Goal: Information Seeking & Learning: Learn about a topic

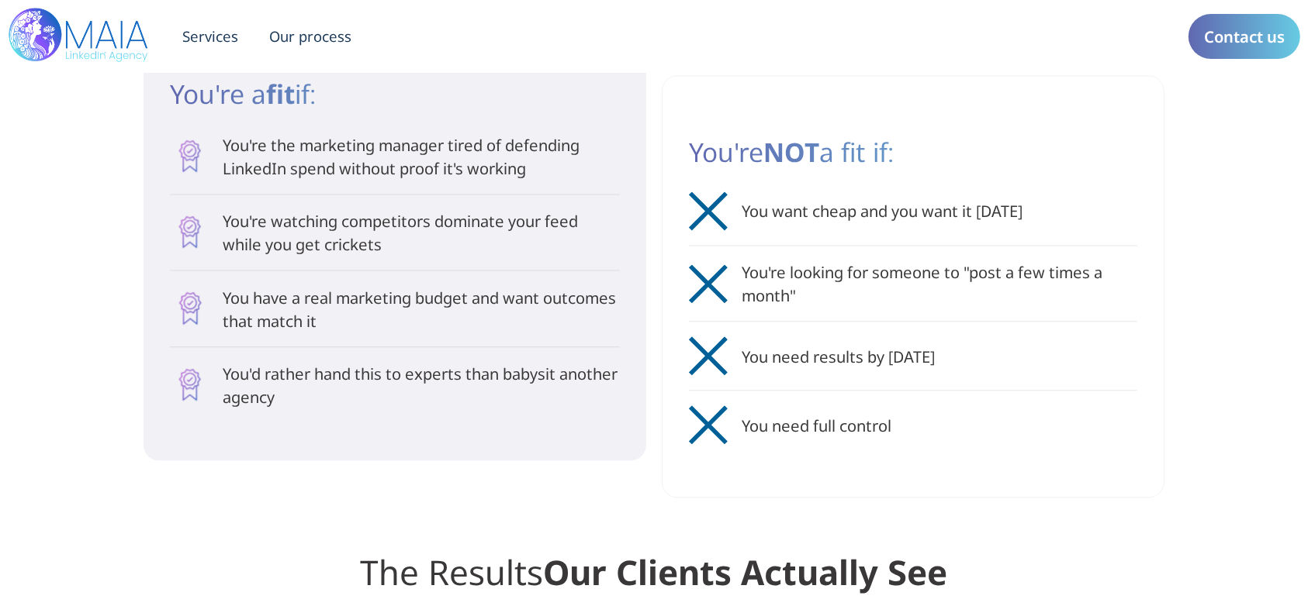
scroll to position [3412, 0]
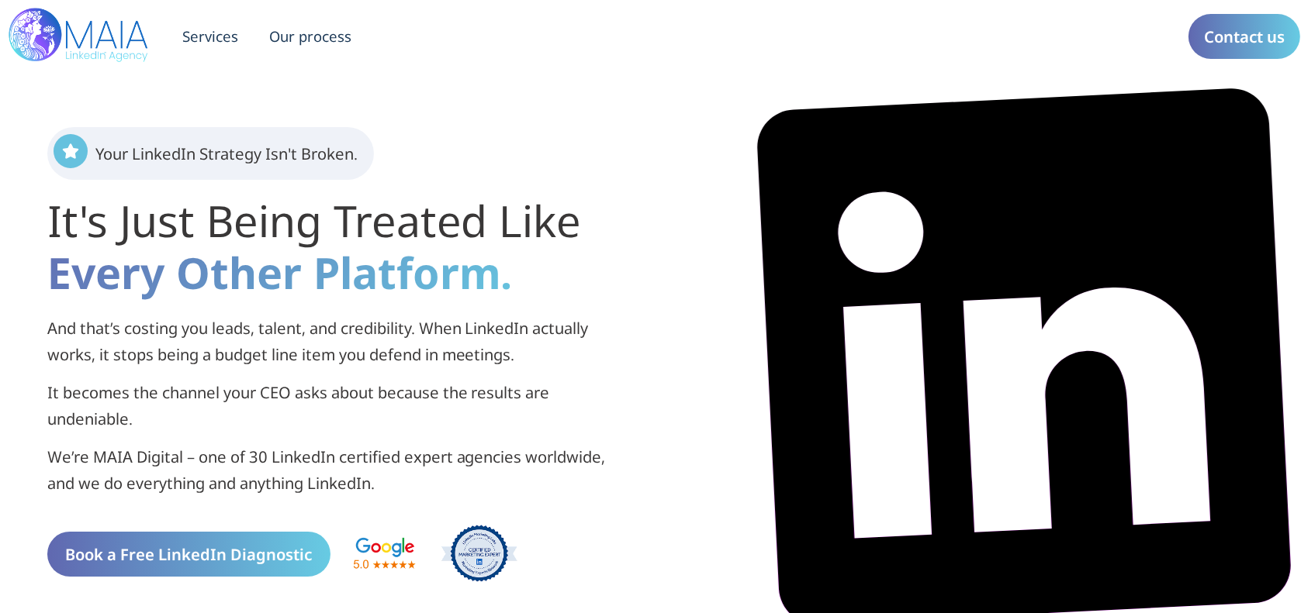
click at [176, 561] on span "Book a Free LinkedIn Diagnostic" at bounding box center [188, 554] width 247 height 29
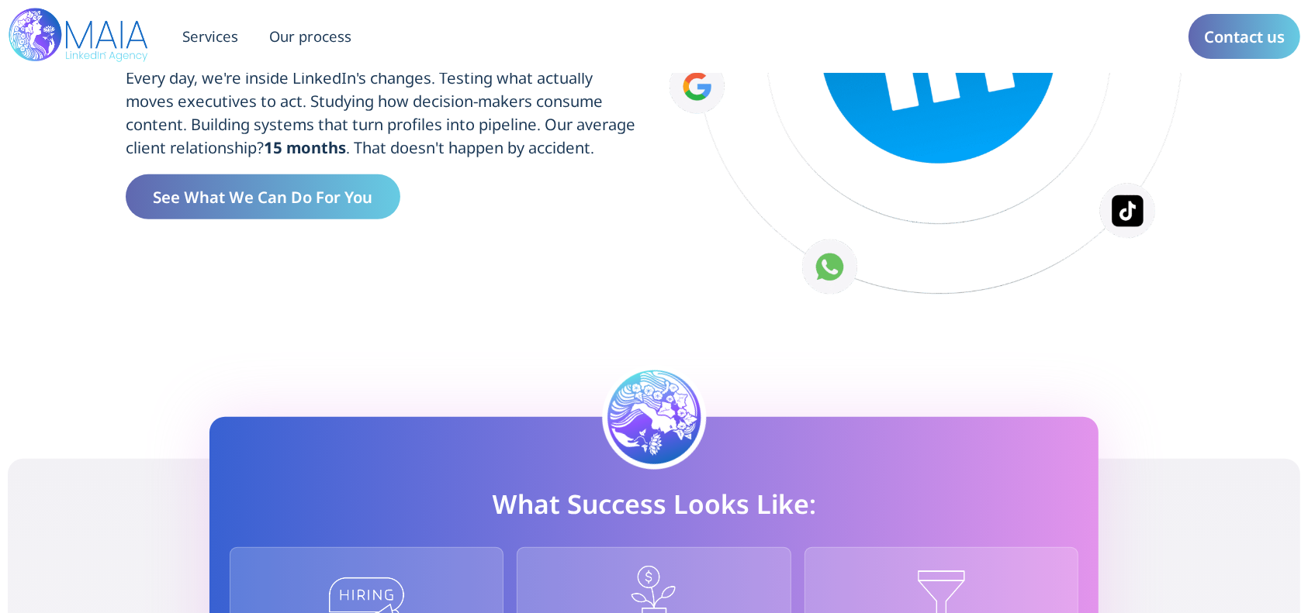
scroll to position [1551, 0]
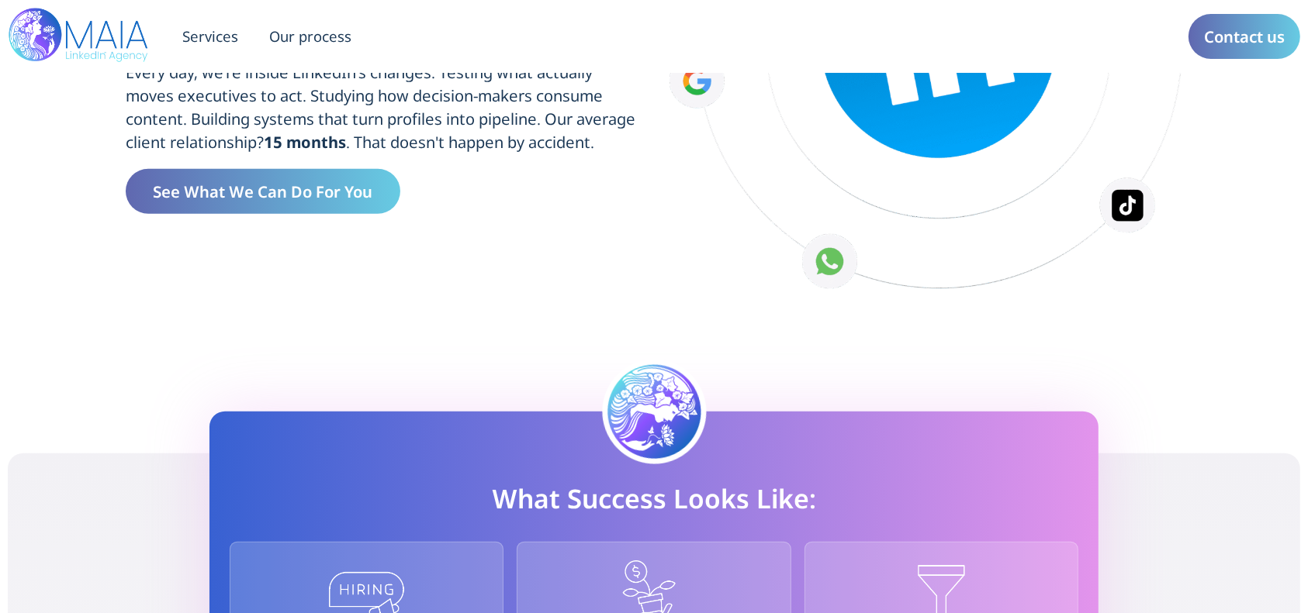
click at [272, 178] on link "See What We Can Do For You" at bounding box center [263, 191] width 275 height 45
click at [275, 193] on span "See What We Can Do For You" at bounding box center [262, 191] width 219 height 29
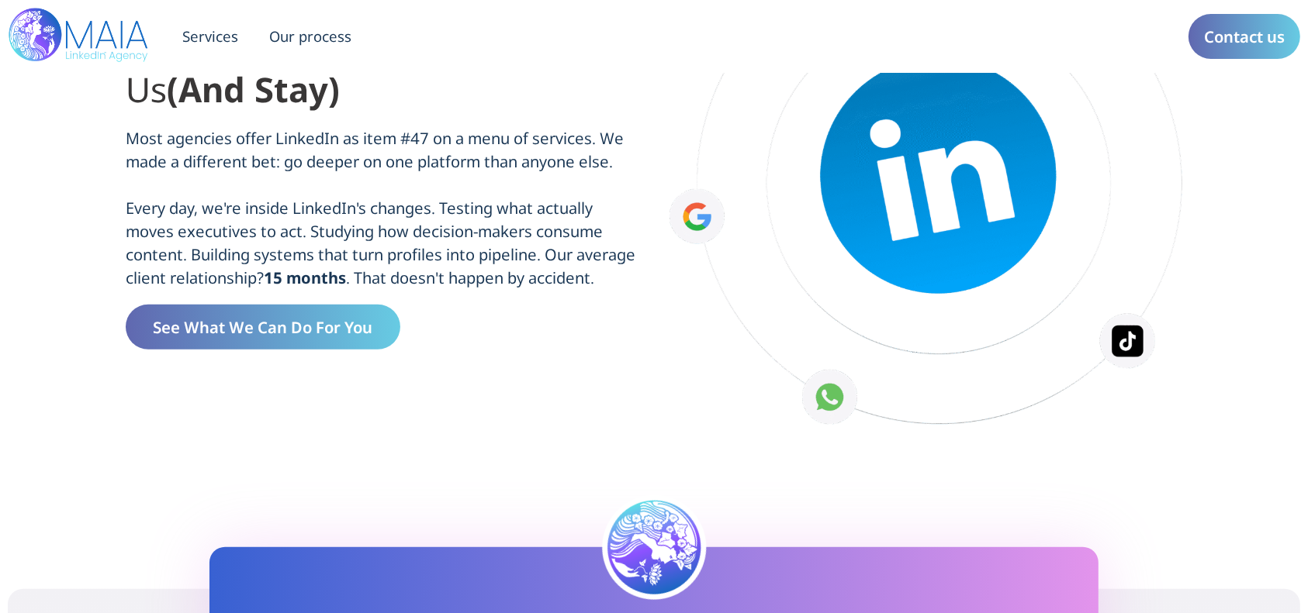
scroll to position [1447, 0]
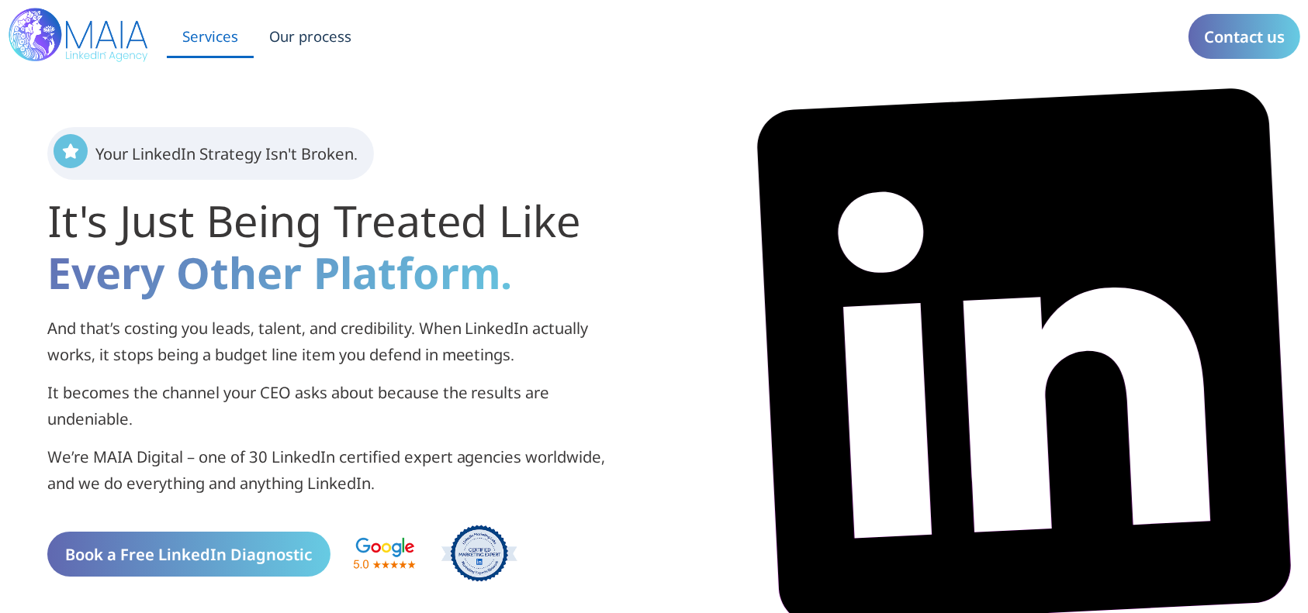
click at [225, 25] on link "Services" at bounding box center [210, 36] width 87 height 43
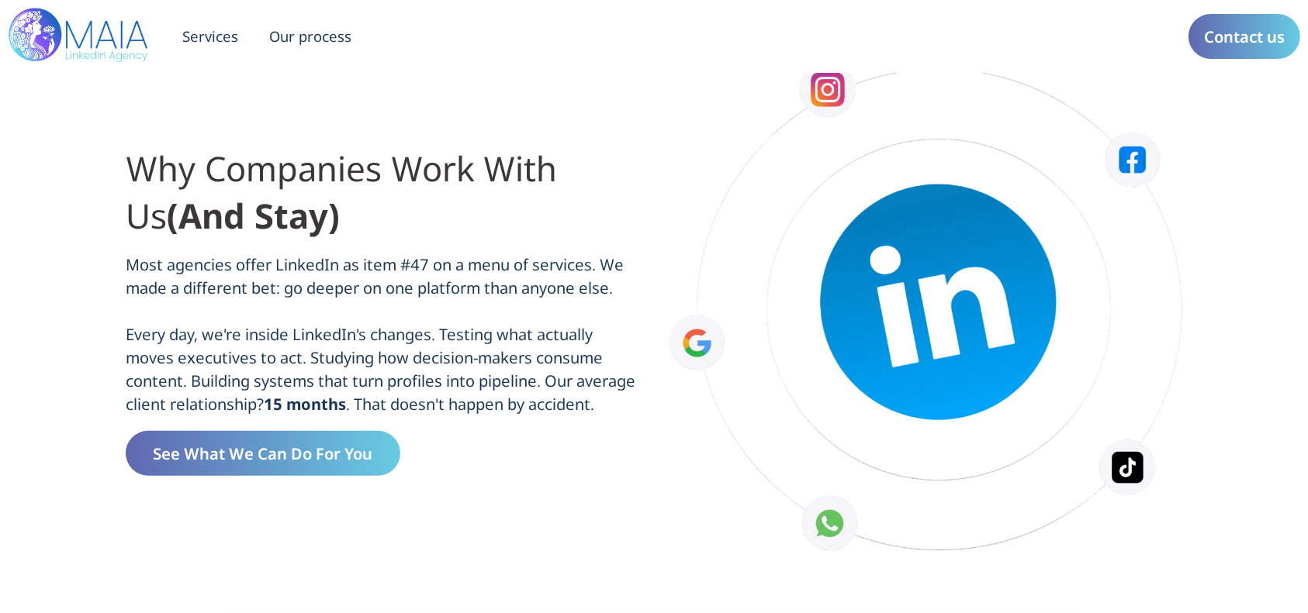
scroll to position [1, 0]
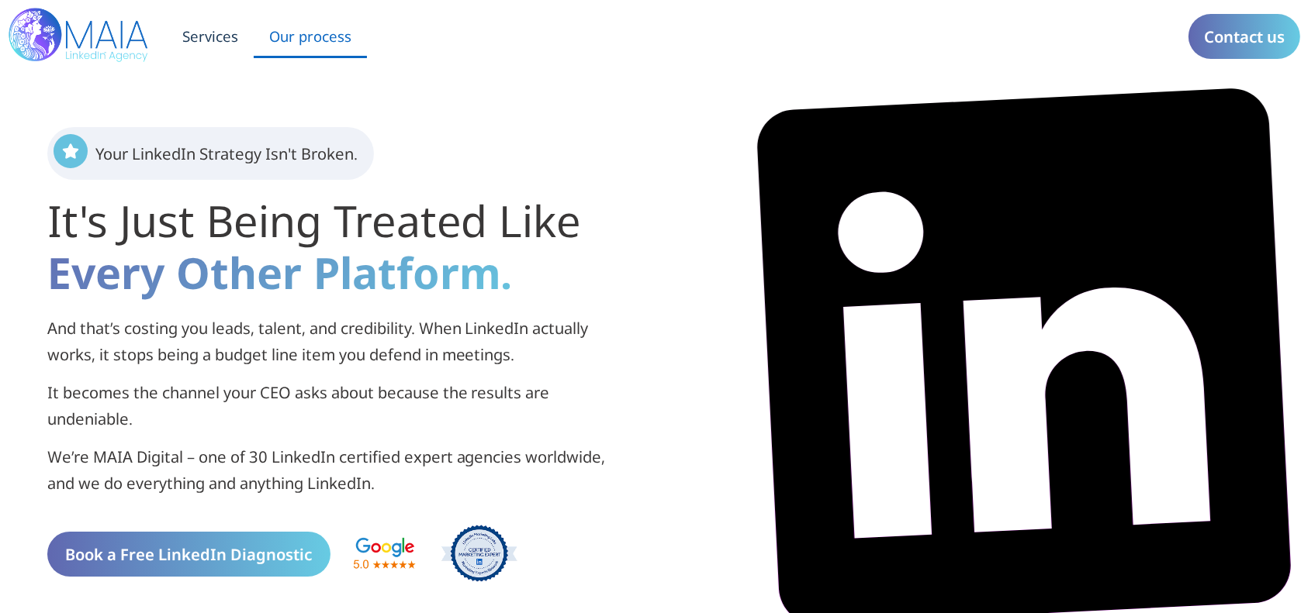
click at [290, 34] on link "Our process" at bounding box center [310, 36] width 113 height 43
click at [226, 29] on link "Services" at bounding box center [210, 36] width 87 height 43
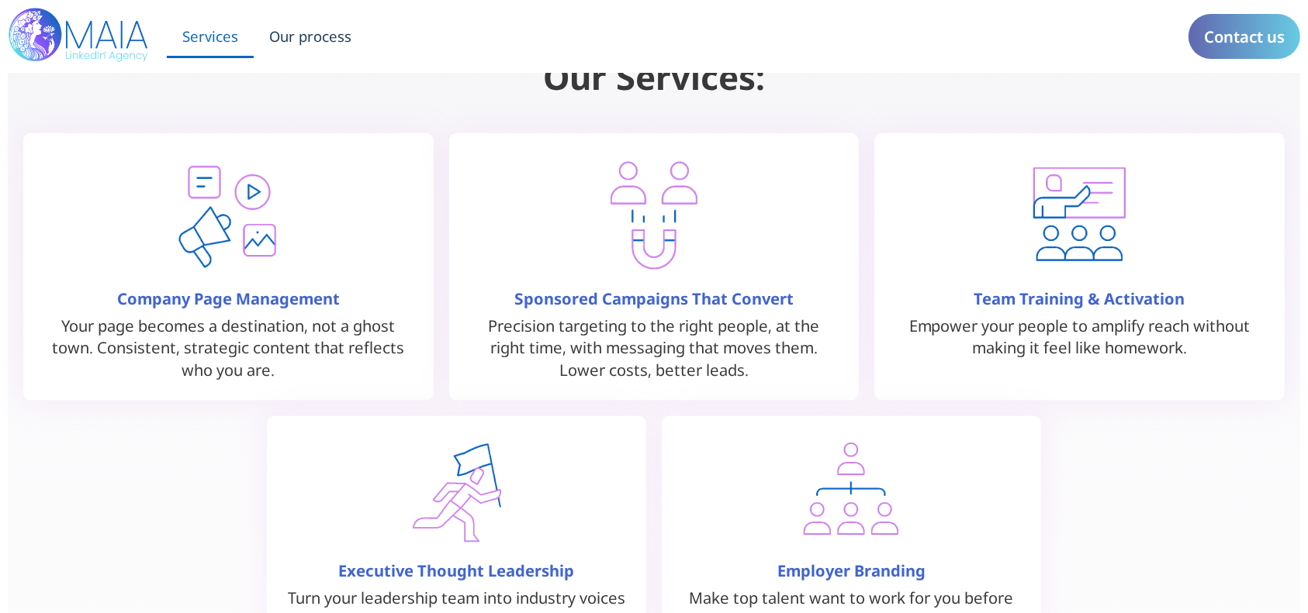
scroll to position [1465, 0]
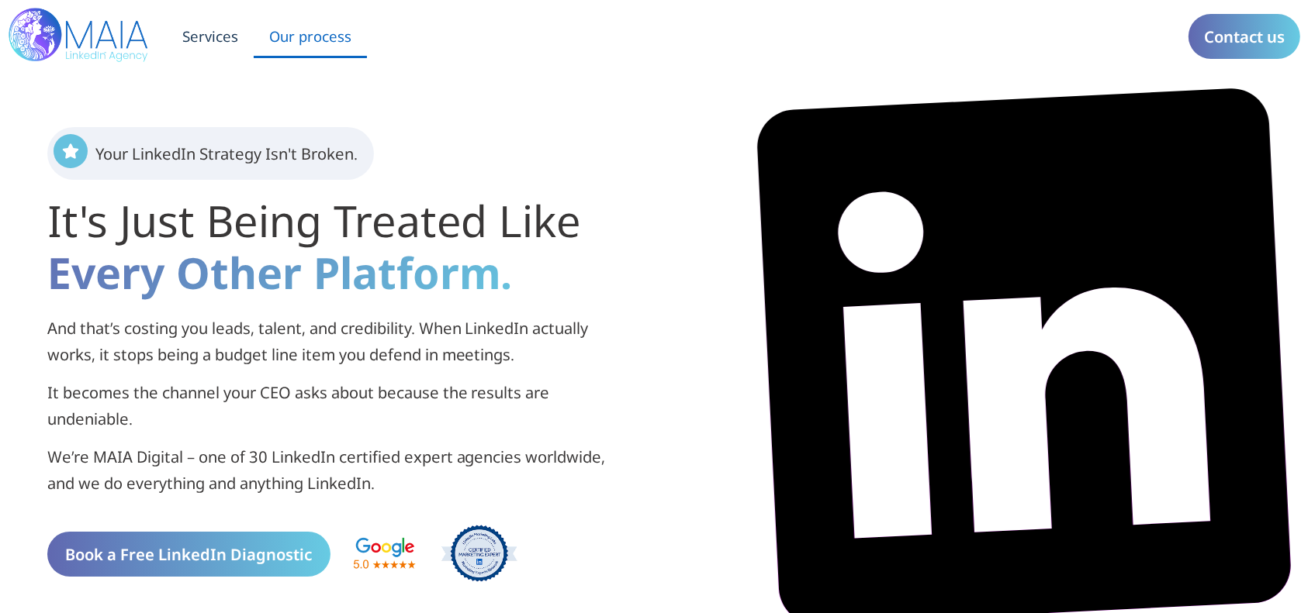
click at [298, 37] on link "Our process" at bounding box center [310, 36] width 113 height 43
click at [1207, 37] on span "Contact us" at bounding box center [1244, 36] width 81 height 29
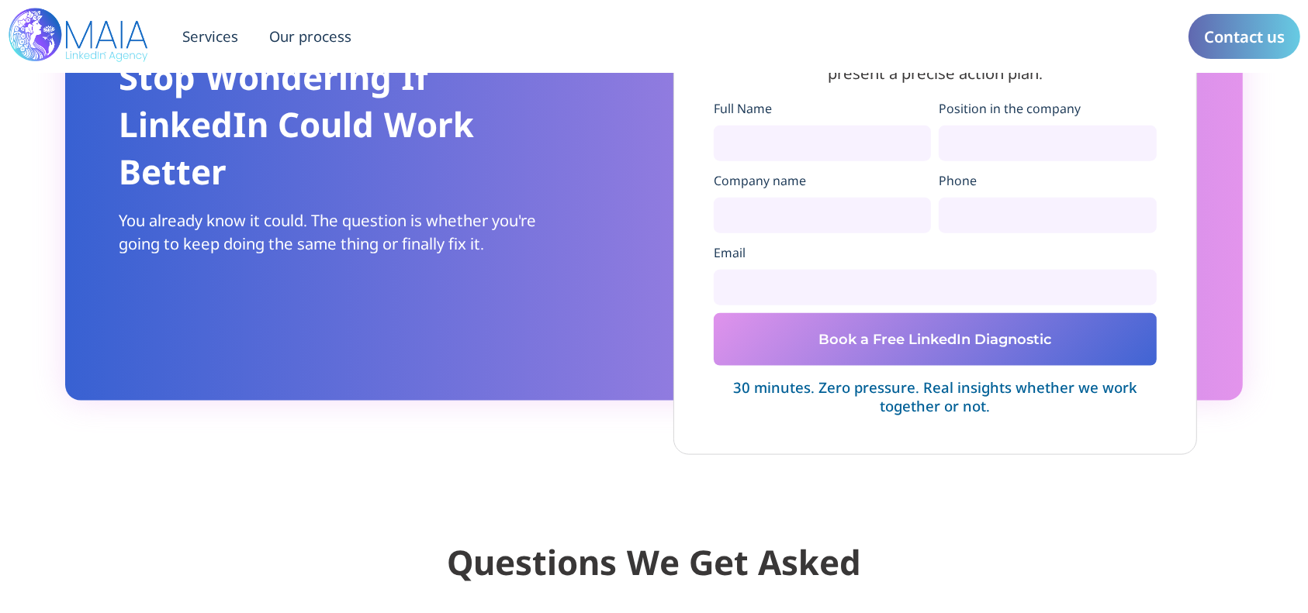
scroll to position [7651, 0]
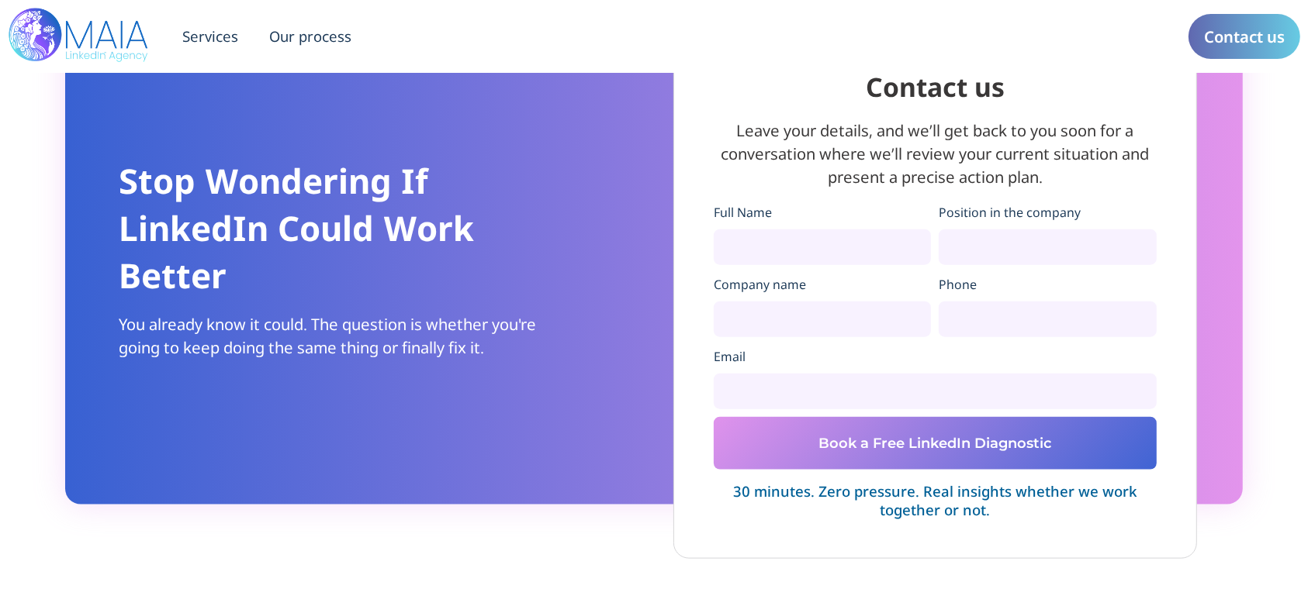
click at [750, 185] on p "Leave your details, and we’ll get back to you soon for a conversation where we’…" at bounding box center [934, 154] width 443 height 70
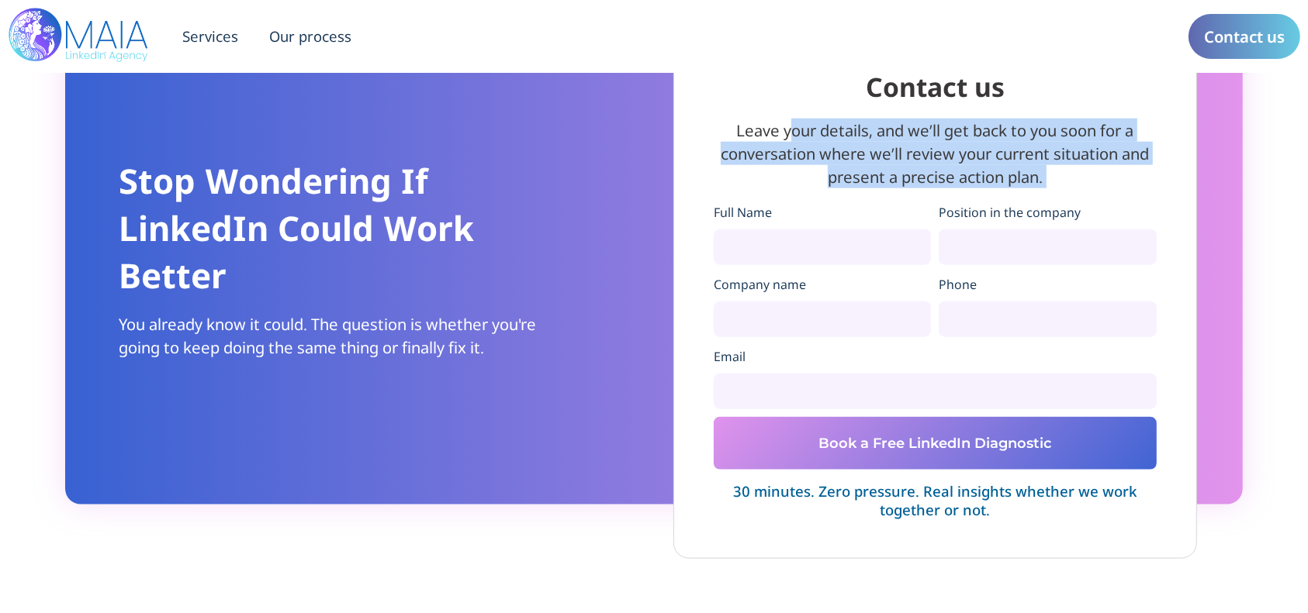
click at [750, 185] on p "Leave your details, and we’ll get back to you soon for a conversation where we’…" at bounding box center [934, 154] width 443 height 70
copy div "Leave your details, and we’ll get back to you soon for a conversation where we’…"
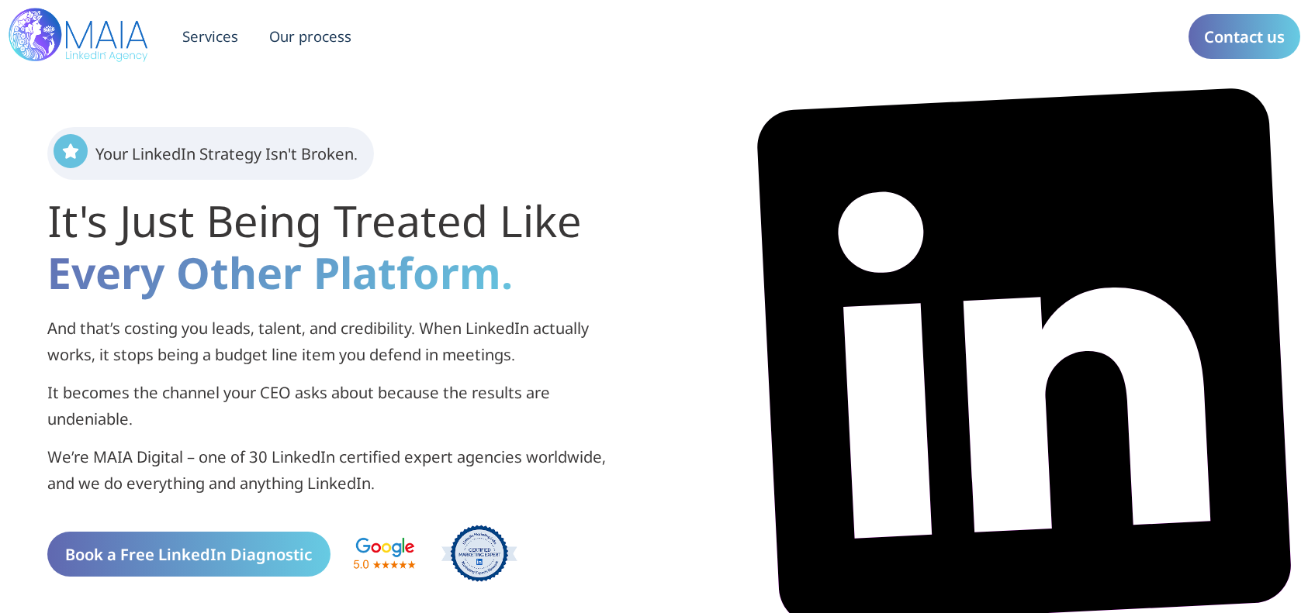
scroll to position [7693, 0]
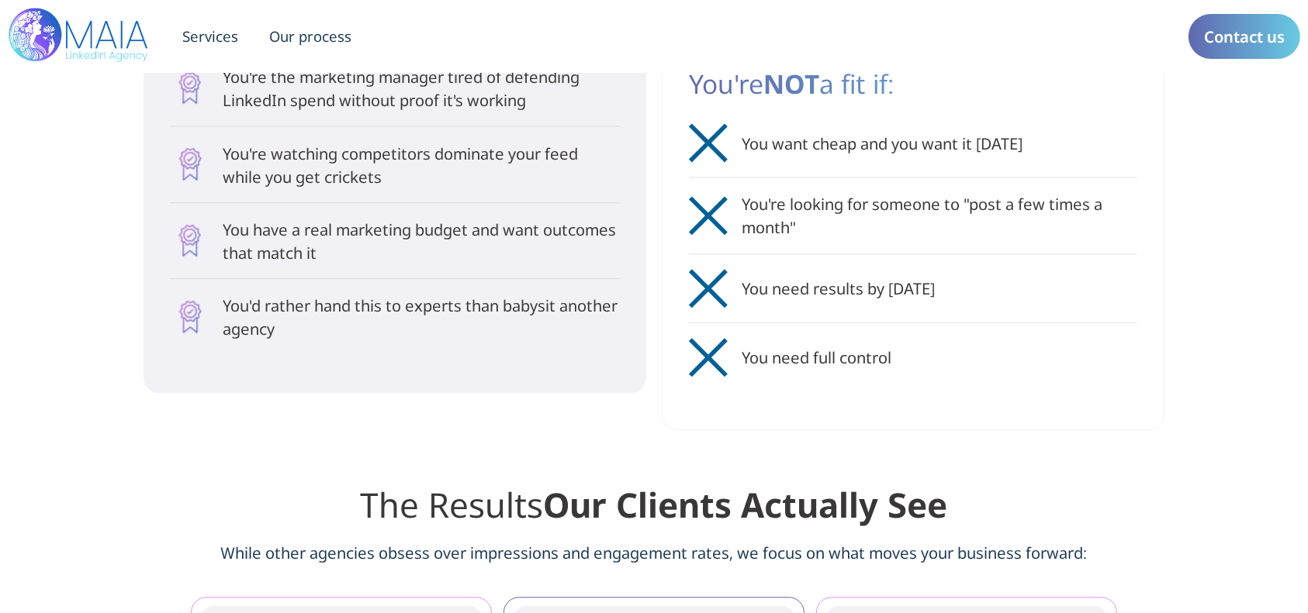
scroll to position [3308, 0]
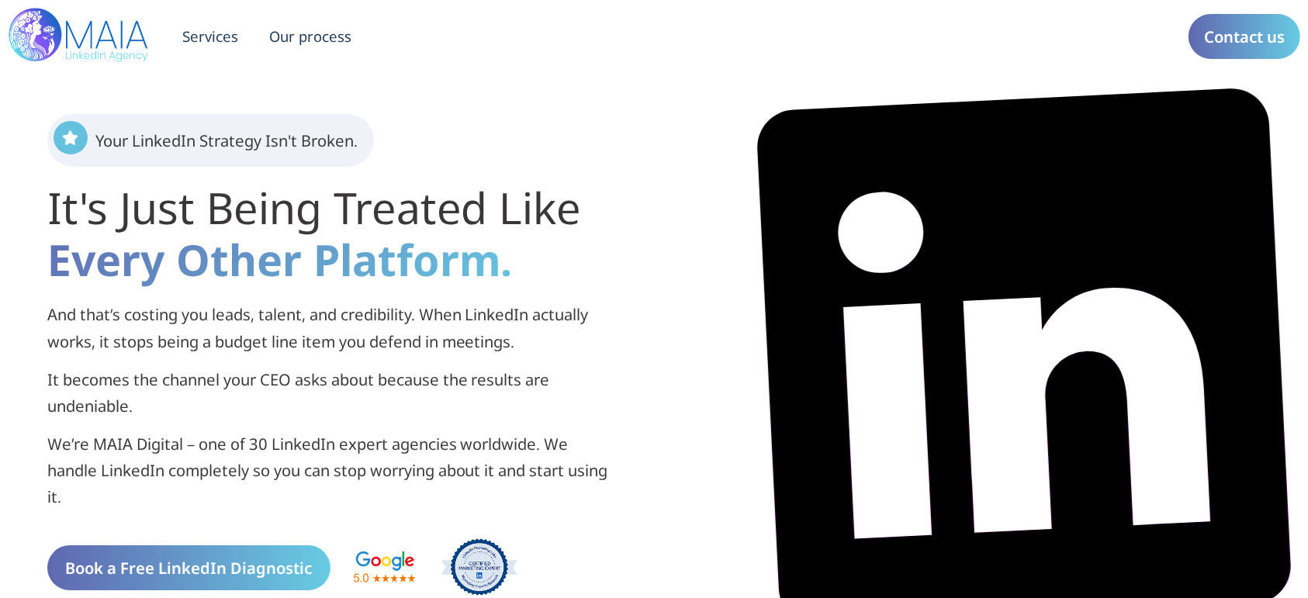
click at [151, 65] on div at bounding box center [79, 36] width 143 height 57
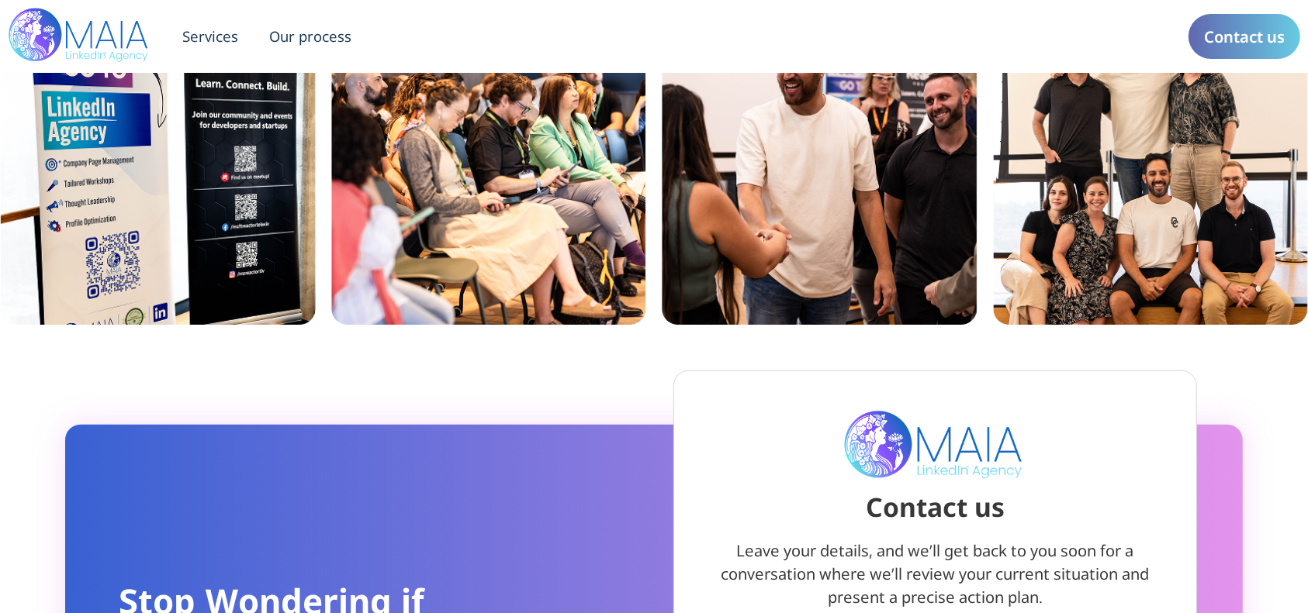
scroll to position [7540, 0]
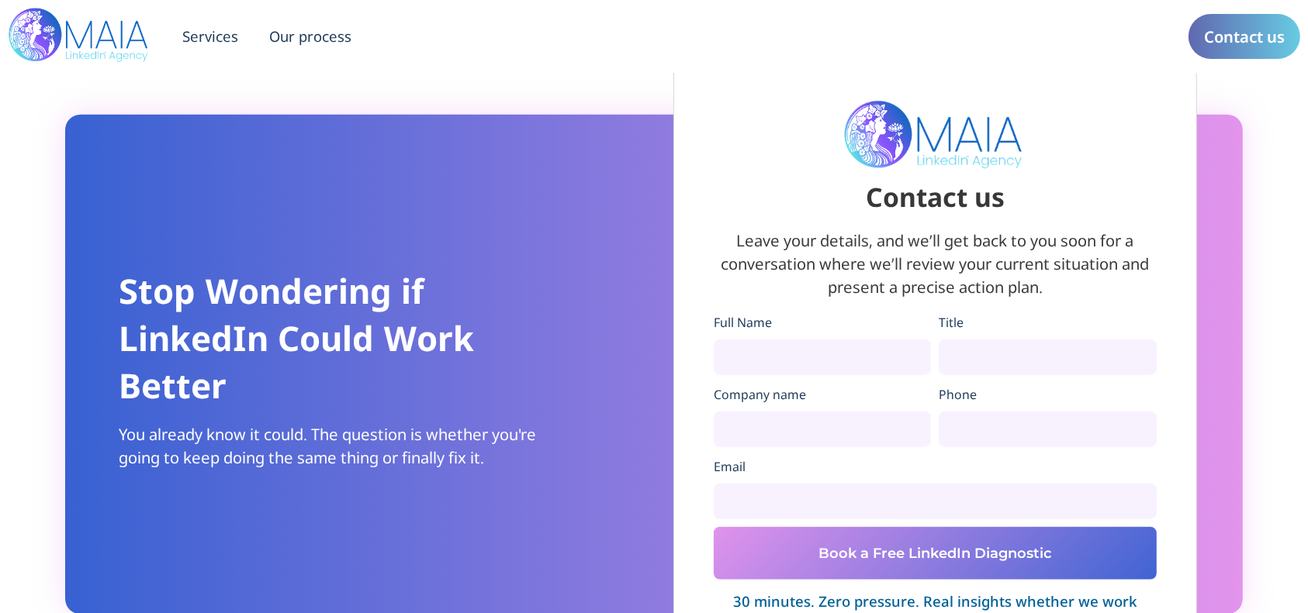
click at [760, 288] on p "Leave your details, and we’ll get back to you soon for a conversation where we’…" at bounding box center [934, 264] width 443 height 70
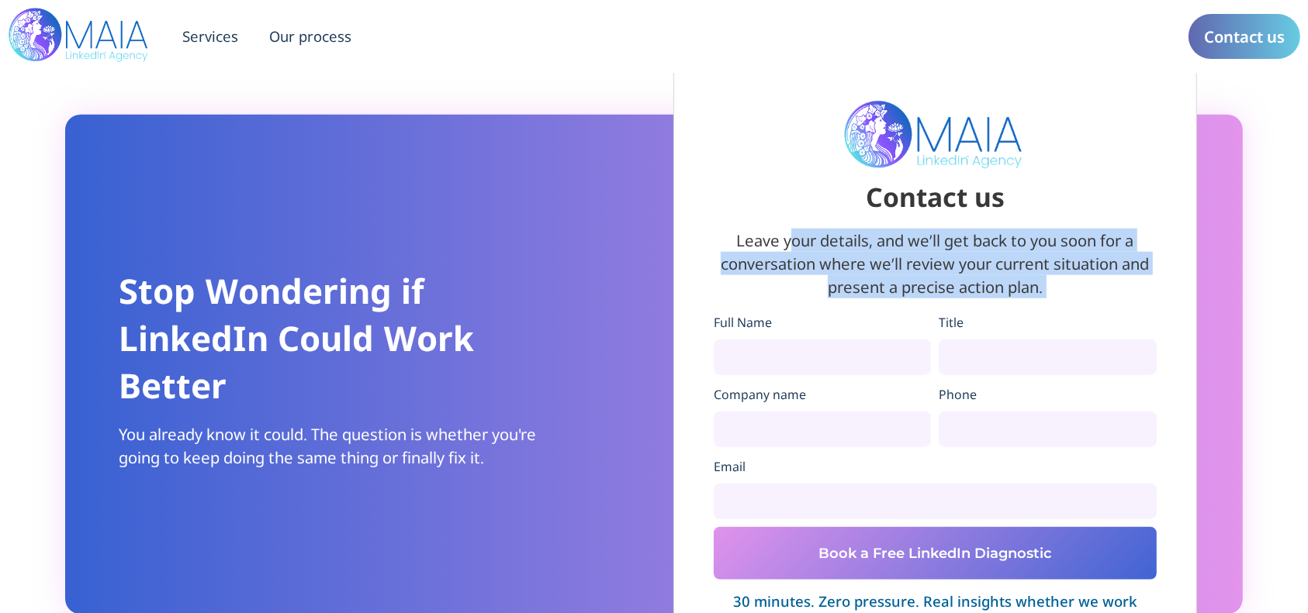
click at [760, 288] on p "Leave your details, and we’ll get back to you soon for a conversation where we’…" at bounding box center [934, 264] width 443 height 70
click at [707, 243] on div "Contact us Leave your details, and we’ll get back to you soon for a conversatio…" at bounding box center [934, 364] width 523 height 609
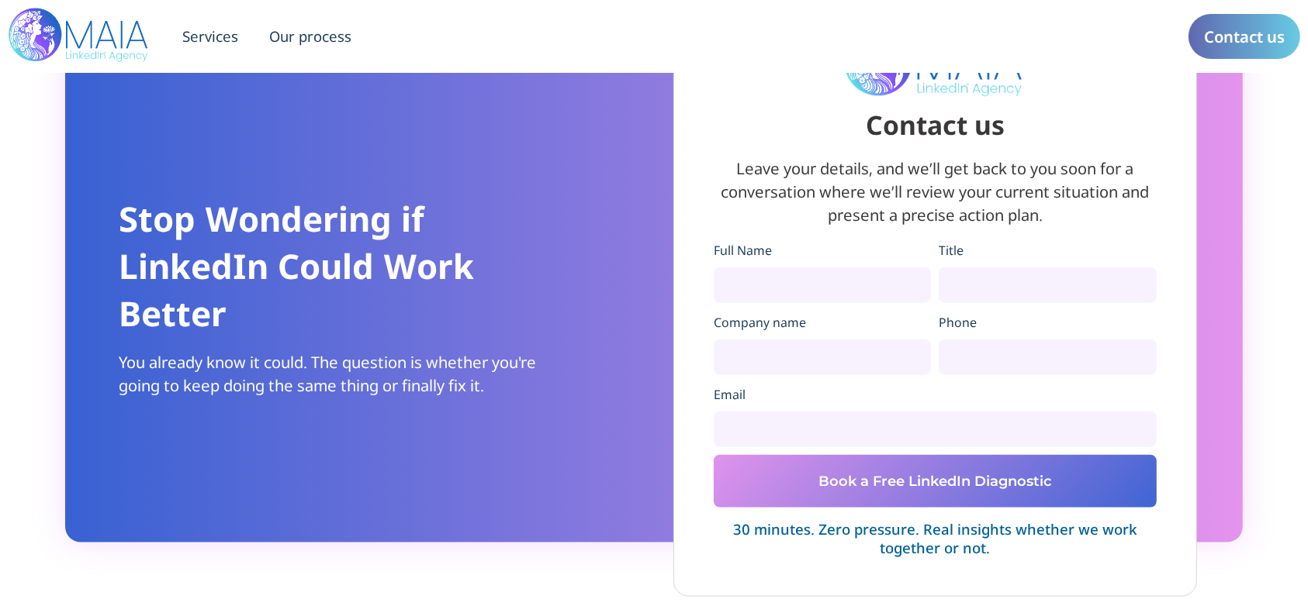
scroll to position [7643, 0]
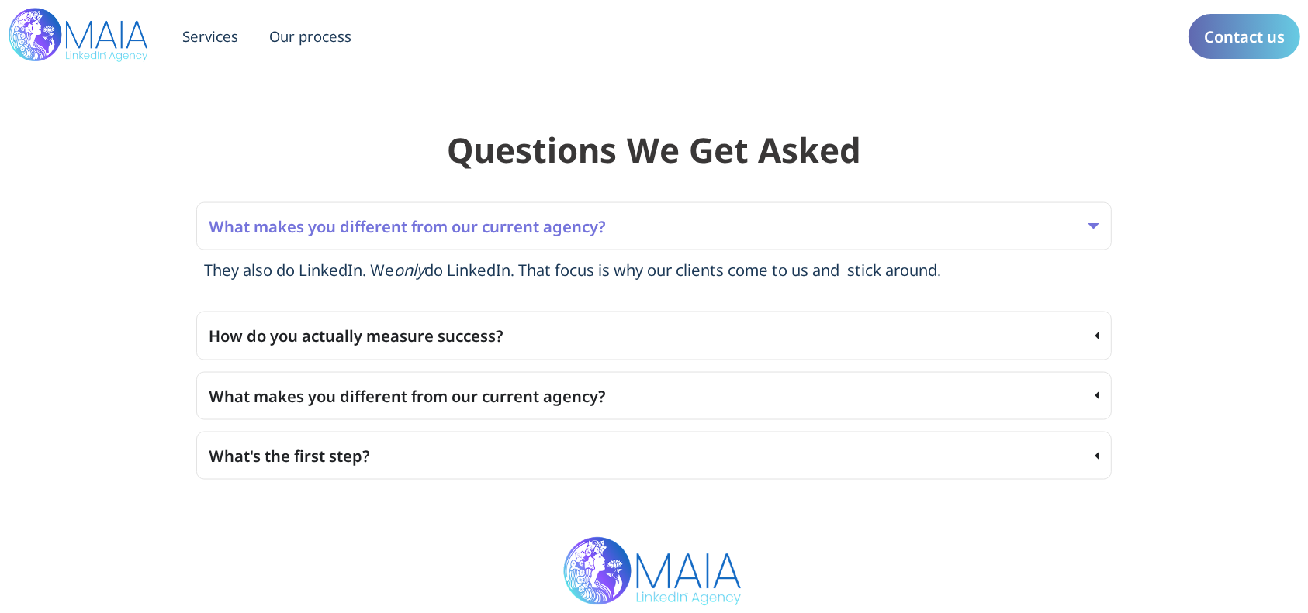
scroll to position [8264, 0]
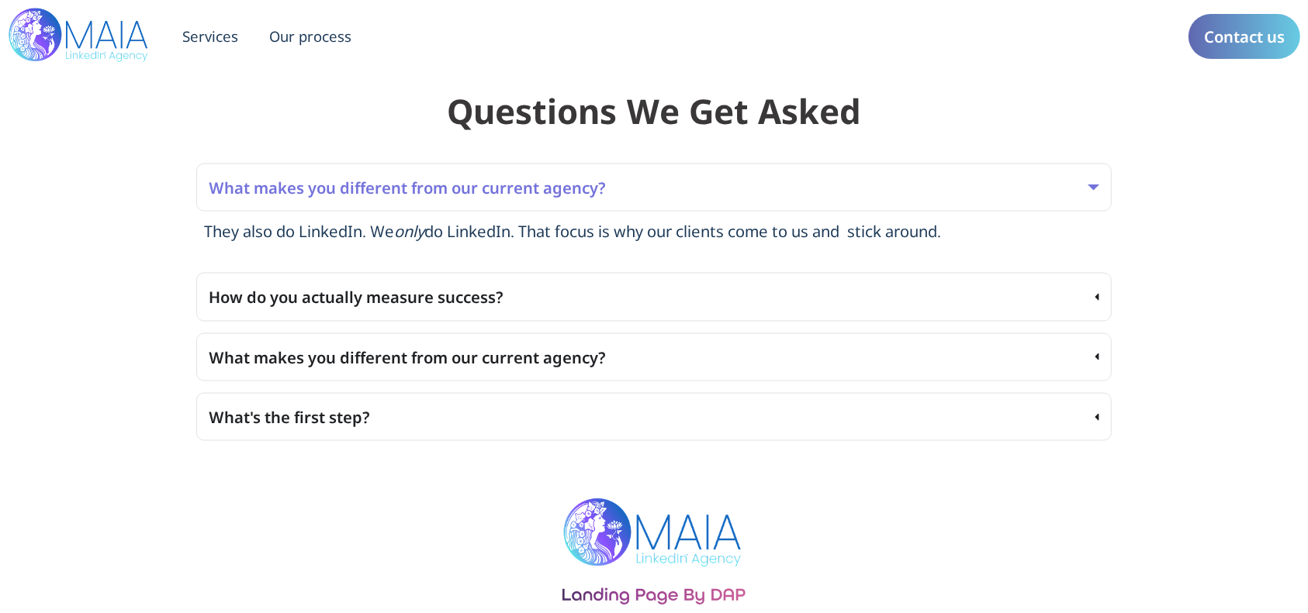
click at [662, 313] on summary "How do you actually measure success?" at bounding box center [653, 297] width 915 height 48
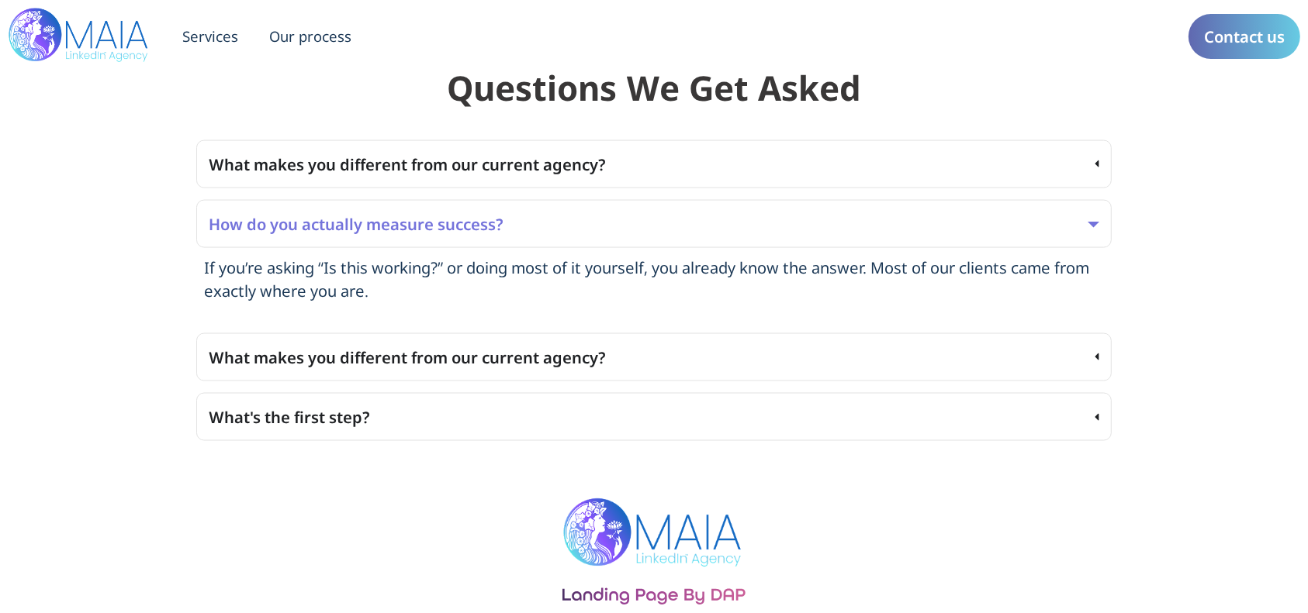
click at [657, 368] on summary "What makes you different from our current agency?" at bounding box center [653, 357] width 915 height 48
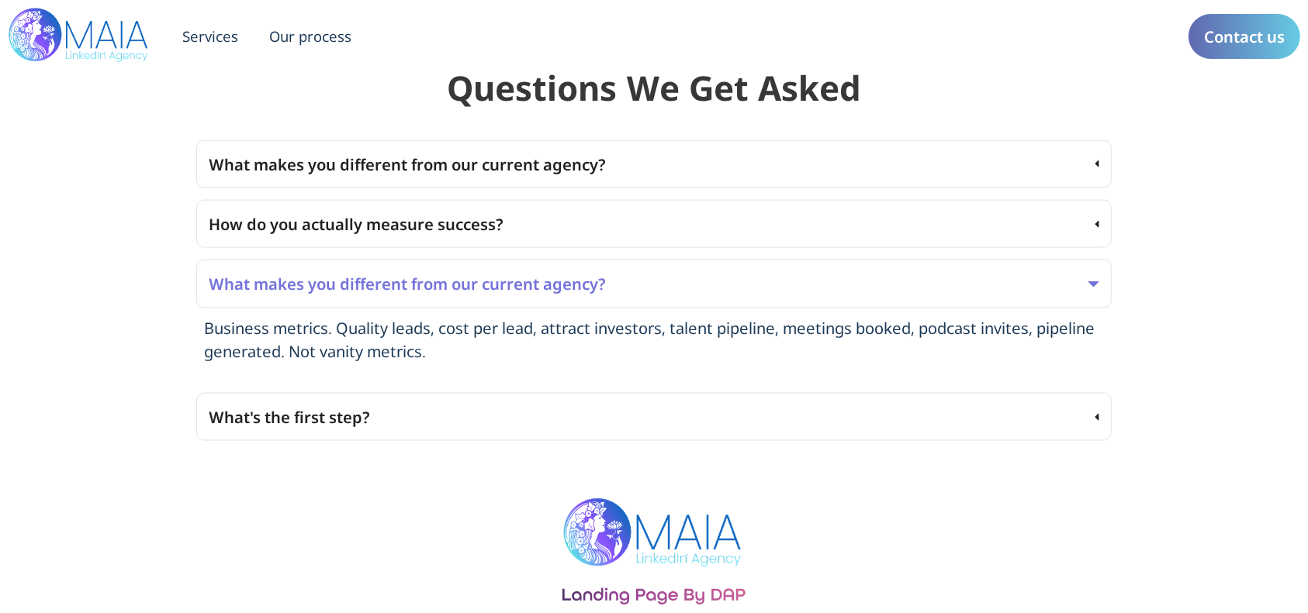
click at [648, 429] on summary "What's the first step?" at bounding box center [653, 417] width 915 height 48
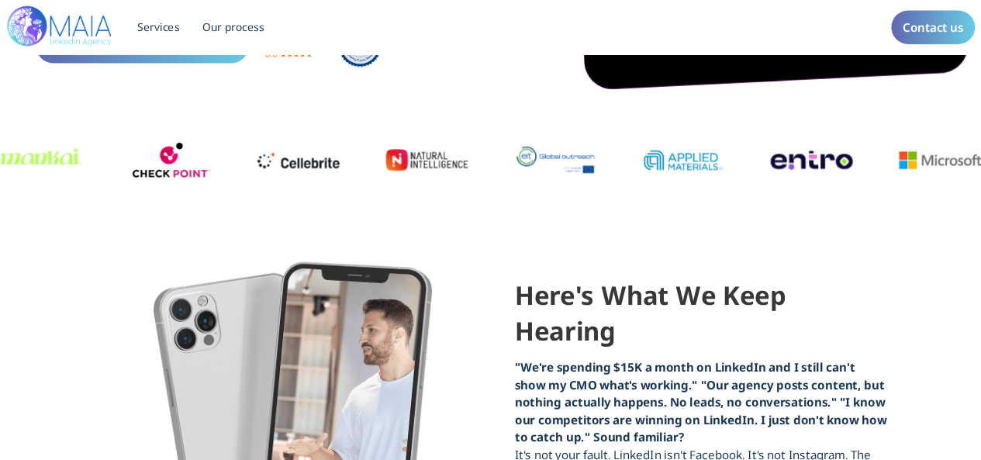
scroll to position [0, 0]
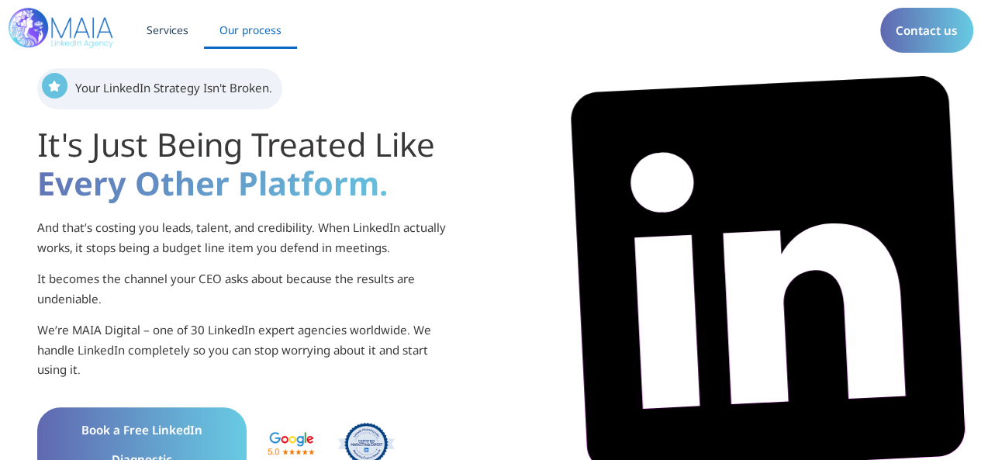
drag, startPoint x: 461, startPoint y: 40, endPoint x: 268, endPoint y: 16, distance: 194.5
click at [460, 39] on nav "Services Our process" at bounding box center [498, 30] width 734 height 37
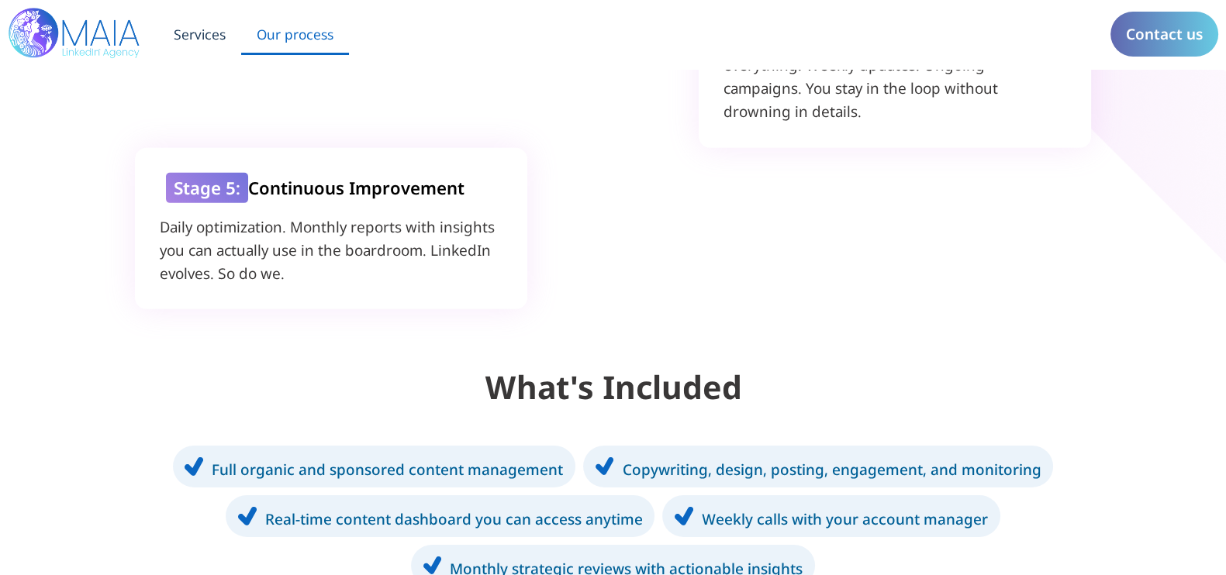
scroll to position [6592, 0]
